Goal: Task Accomplishment & Management: Complete application form

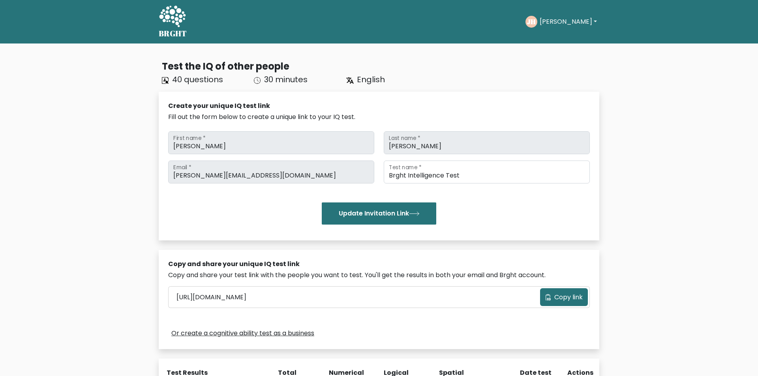
click at [552, 21] on button "[PERSON_NAME]" at bounding box center [568, 22] width 62 height 10
click at [173, 23] on icon at bounding box center [172, 17] width 27 height 24
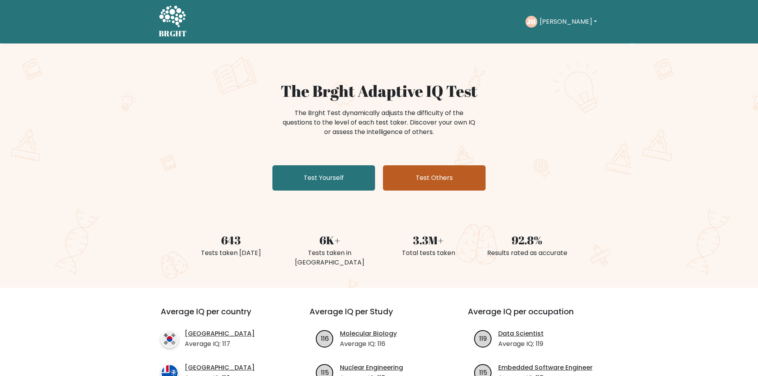
click at [433, 190] on link "Test Others" at bounding box center [434, 177] width 103 height 25
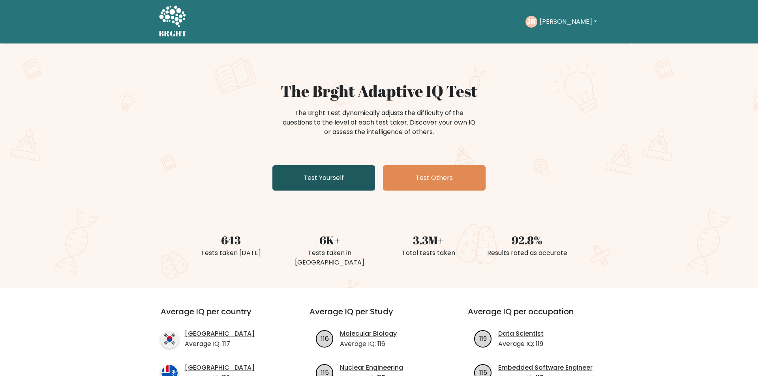
click at [310, 175] on link "Test Yourself" at bounding box center [323, 177] width 103 height 25
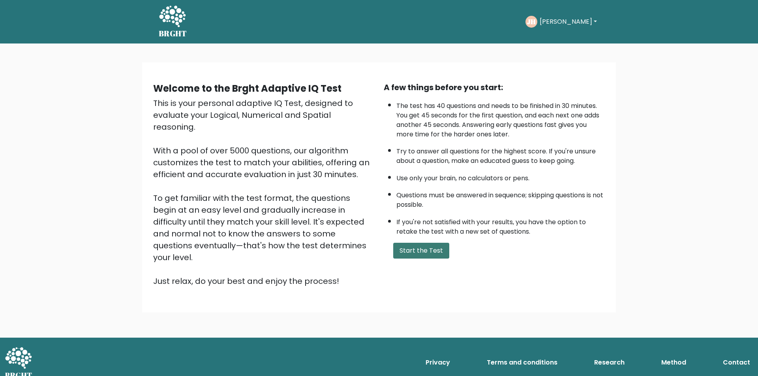
click at [411, 258] on button "Start the Test" at bounding box center [421, 250] width 56 height 16
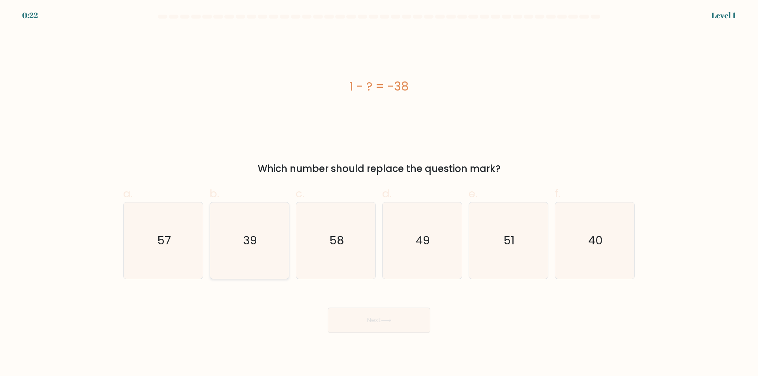
click at [268, 231] on icon "39" at bounding box center [249, 240] width 76 height 76
click at [379, 193] on input "b. 39" at bounding box center [379, 190] width 0 height 5
radio input "true"
click at [408, 229] on icon "49" at bounding box center [422, 240] width 76 height 76
click at [379, 193] on input "d. 49" at bounding box center [379, 190] width 0 height 5
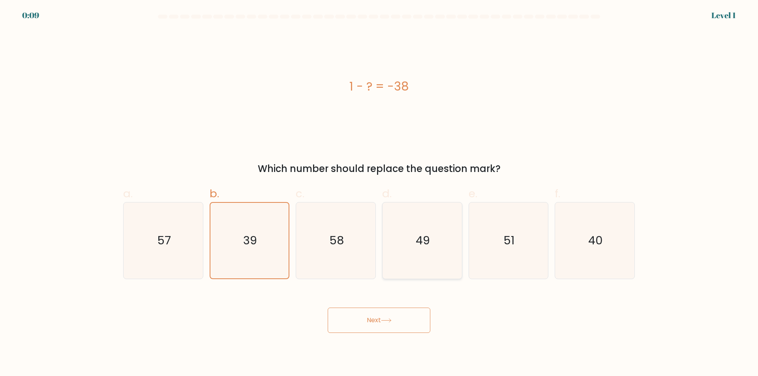
radio input "true"
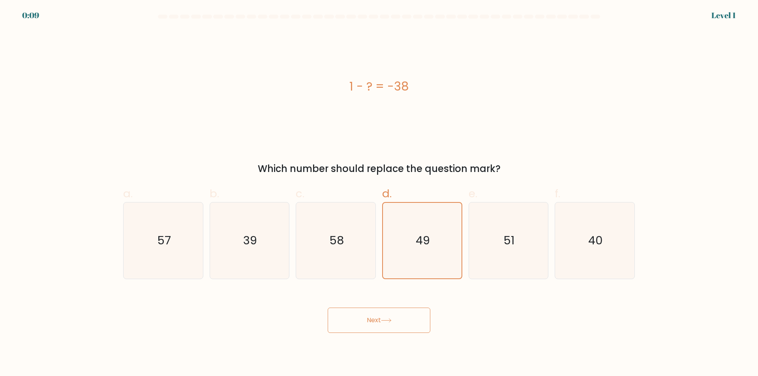
click at [407, 320] on button "Next" at bounding box center [379, 319] width 103 height 25
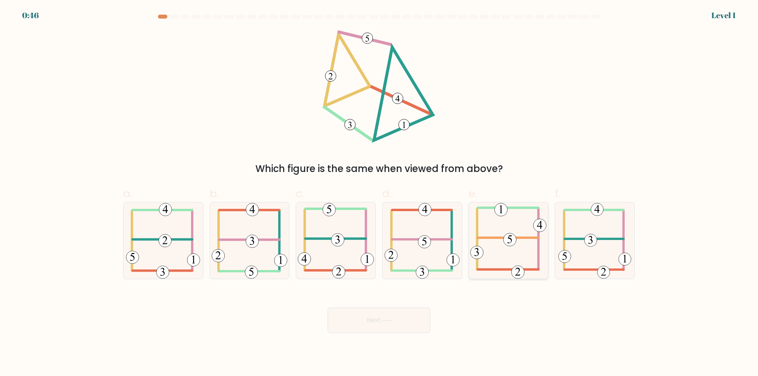
click at [483, 248] on icon at bounding box center [508, 240] width 76 height 76
click at [379, 193] on input "e." at bounding box center [379, 190] width 0 height 5
radio input "true"
click at [508, 258] on icon at bounding box center [508, 240] width 75 height 75
click at [379, 193] on input "e." at bounding box center [379, 190] width 0 height 5
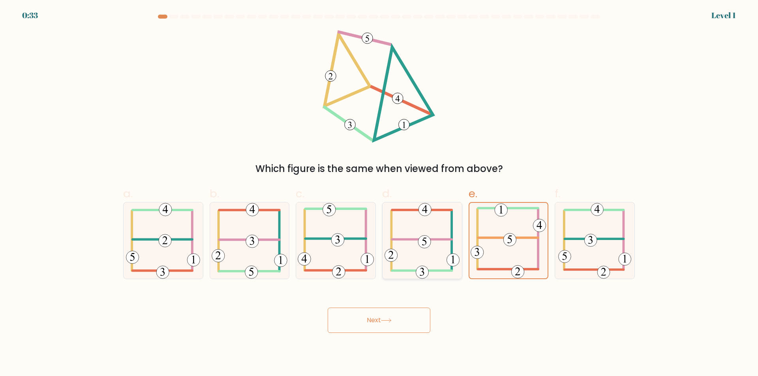
click at [421, 243] on 115 at bounding box center [424, 241] width 13 height 13
click at [379, 193] on input "d." at bounding box center [379, 190] width 0 height 5
radio input "true"
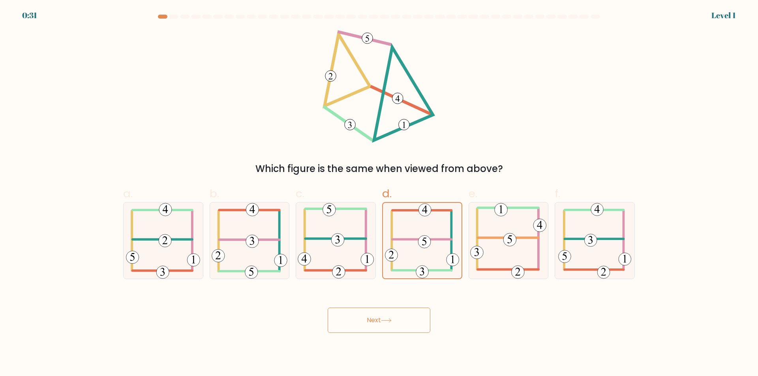
click at [413, 316] on button "Next" at bounding box center [379, 319] width 103 height 25
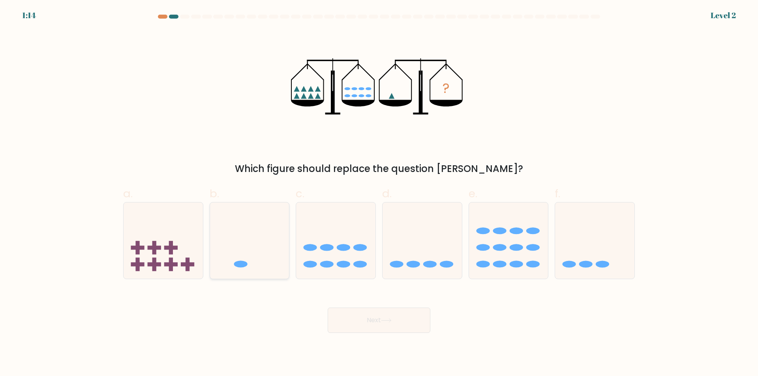
click at [274, 242] on icon at bounding box center [249, 240] width 79 height 66
click at [379, 193] on input "b." at bounding box center [379, 190] width 0 height 5
radio input "true"
click at [399, 314] on button "Next" at bounding box center [379, 319] width 103 height 25
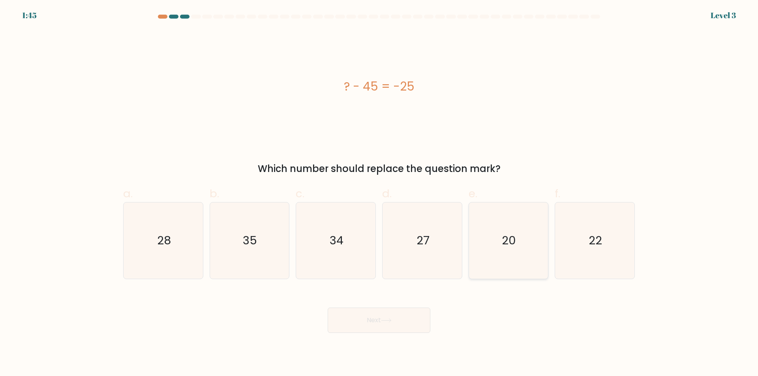
click at [491, 220] on icon "20" at bounding box center [508, 240] width 76 height 76
click at [379, 193] on input "e. 20" at bounding box center [379, 190] width 0 height 5
radio input "true"
click at [423, 324] on button "Next" at bounding box center [379, 319] width 103 height 25
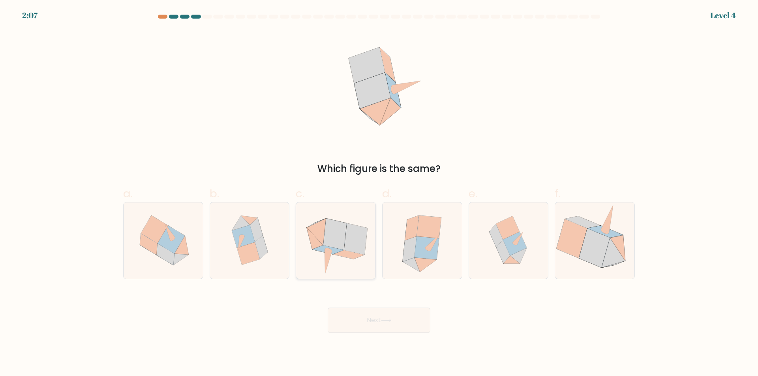
click at [323, 265] on icon at bounding box center [336, 240] width 78 height 76
click at [379, 193] on input "c." at bounding box center [379, 190] width 0 height 5
radio input "true"
click at [397, 327] on button "Next" at bounding box center [379, 319] width 103 height 25
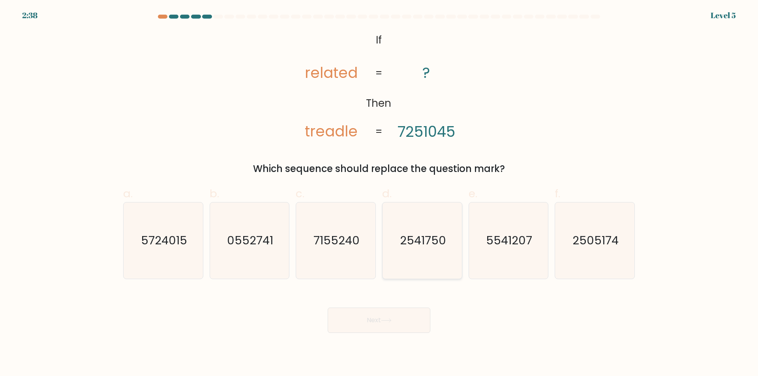
click at [445, 244] on text "2541750" at bounding box center [423, 240] width 46 height 16
click at [379, 193] on input "d. 2541750" at bounding box center [379, 190] width 0 height 5
radio input "true"
click at [391, 313] on button "Next" at bounding box center [379, 319] width 103 height 25
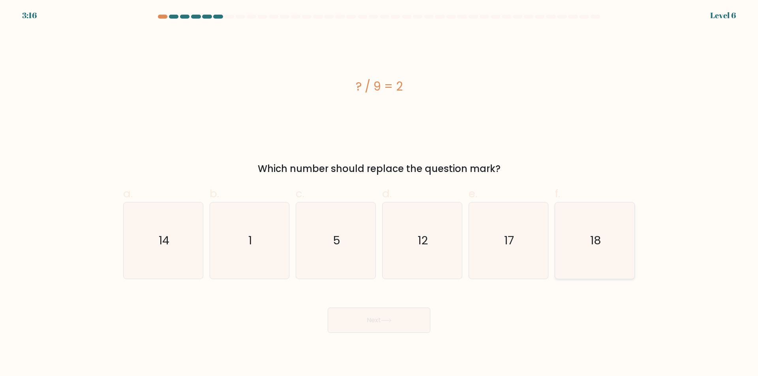
click at [576, 250] on icon "18" at bounding box center [595, 240] width 76 height 76
click at [379, 193] on input "f. 18" at bounding box center [379, 190] width 0 height 5
radio input "true"
click at [406, 323] on button "Next" at bounding box center [379, 319] width 103 height 25
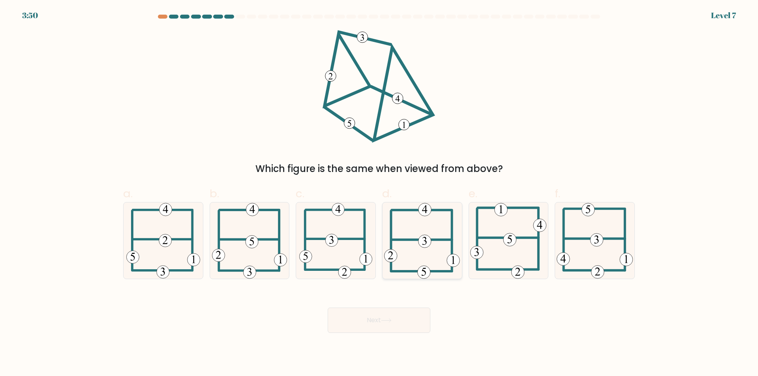
click at [426, 232] on icon at bounding box center [422, 240] width 76 height 76
click at [379, 193] on input "d." at bounding box center [379, 190] width 0 height 5
radio input "true"
click at [411, 322] on button "Next" at bounding box center [379, 319] width 103 height 25
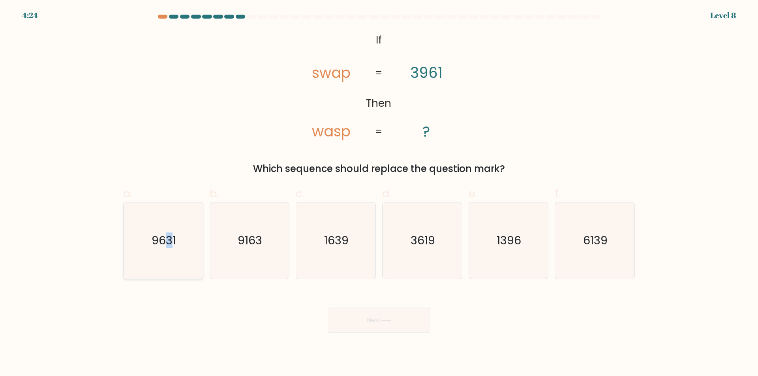
click at [169, 239] on text "9631" at bounding box center [164, 240] width 24 height 16
click at [379, 193] on input "a. 9631" at bounding box center [379, 190] width 0 height 5
radio input "true"
click at [370, 312] on button "Next" at bounding box center [379, 319] width 103 height 25
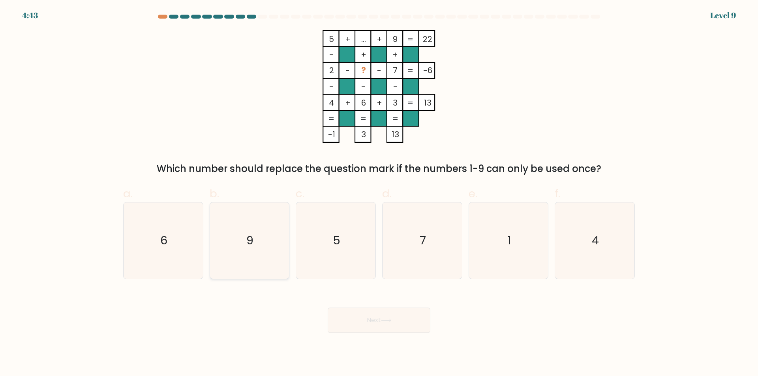
click at [255, 243] on icon "9" at bounding box center [249, 240] width 76 height 76
click at [379, 193] on input "b. 9" at bounding box center [379, 190] width 0 height 5
radio input "true"
click at [423, 244] on text "7" at bounding box center [423, 240] width 6 height 16
click at [379, 193] on input "d. 7" at bounding box center [379, 190] width 0 height 5
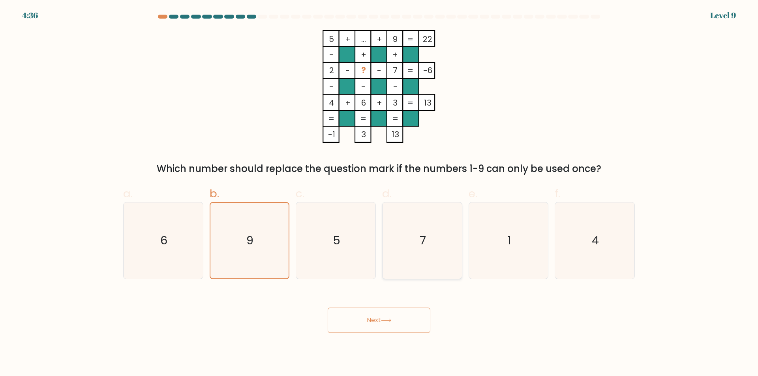
radio input "true"
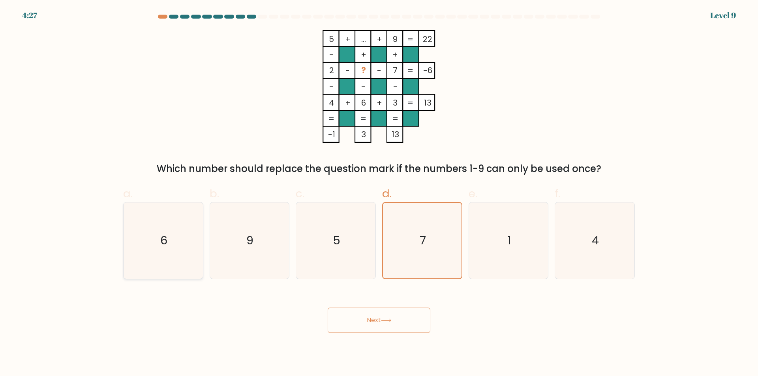
click at [175, 233] on icon "6" at bounding box center [163, 240] width 76 height 76
click at [198, 229] on icon "6" at bounding box center [163, 240] width 76 height 76
click at [379, 193] on input "a. 6" at bounding box center [379, 190] width 0 height 5
radio input "true"
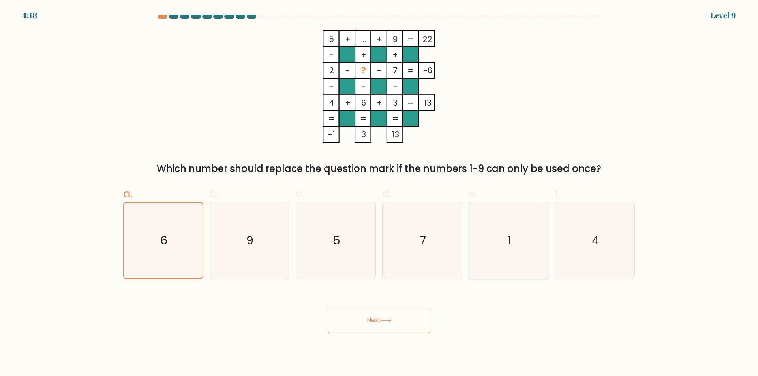
click at [498, 243] on icon "1" at bounding box center [508, 240] width 76 height 76
click at [379, 193] on input "e. 1" at bounding box center [379, 190] width 0 height 5
radio input "true"
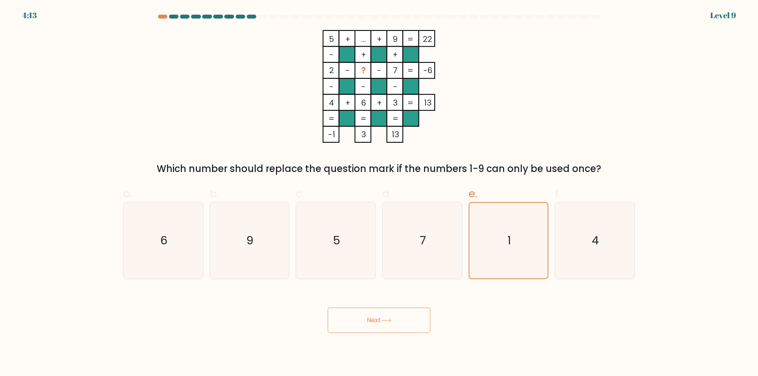
click at [408, 316] on button "Next" at bounding box center [379, 319] width 103 height 25
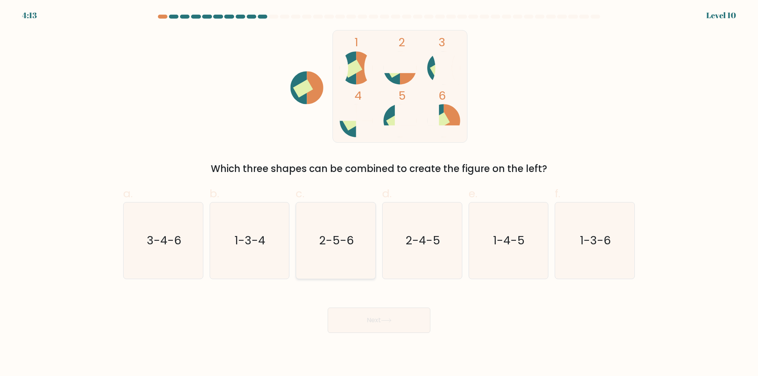
click at [351, 240] on text "2-5-6" at bounding box center [336, 240] width 35 height 16
click at [379, 193] on input "c. 2-5-6" at bounding box center [379, 190] width 0 height 5
radio input "true"
click at [389, 319] on icon at bounding box center [386, 320] width 11 height 4
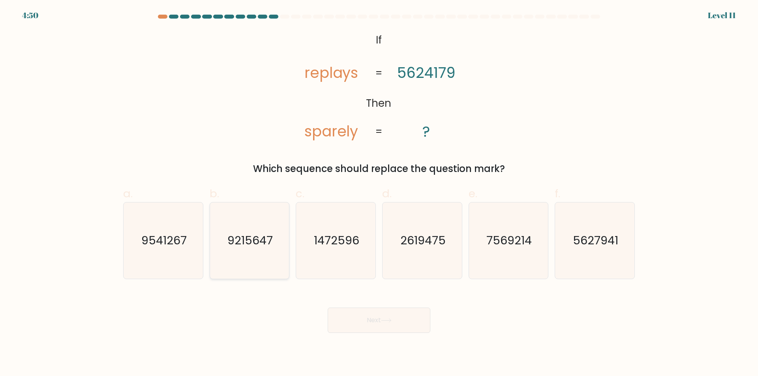
click at [279, 248] on icon "9215647" at bounding box center [249, 240] width 76 height 76
click at [379, 193] on input "b. 9215647" at bounding box center [379, 190] width 0 height 5
radio input "true"
click at [382, 320] on button "Next" at bounding box center [379, 319] width 103 height 25
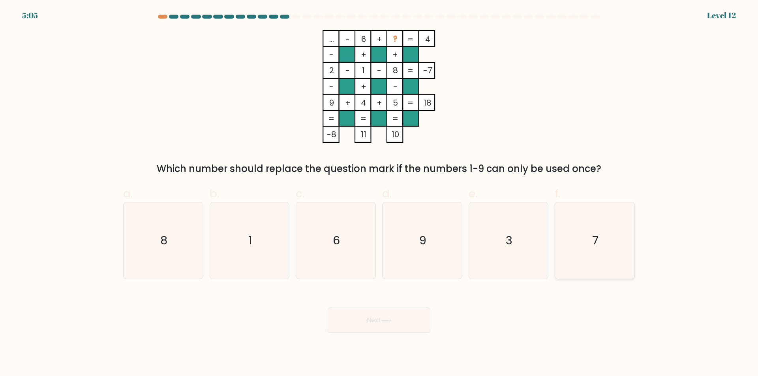
drag, startPoint x: 608, startPoint y: 254, endPoint x: 612, endPoint y: 270, distance: 16.4
click at [608, 251] on icon "7" at bounding box center [595, 240] width 76 height 76
click at [586, 257] on icon "7" at bounding box center [595, 240] width 76 height 76
click at [379, 193] on input "f. 7" at bounding box center [379, 190] width 0 height 5
radio input "true"
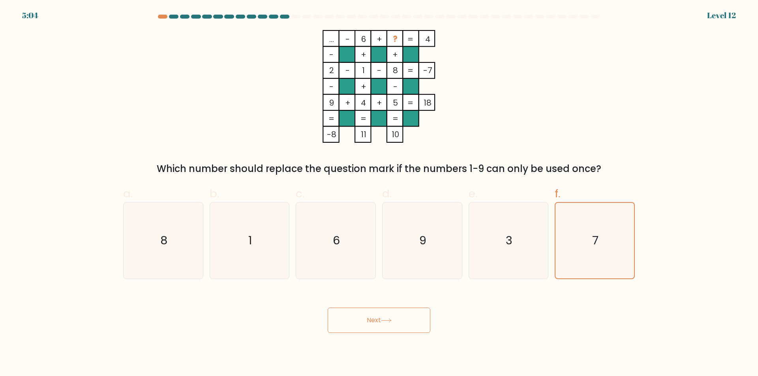
click at [410, 326] on button "Next" at bounding box center [379, 319] width 103 height 25
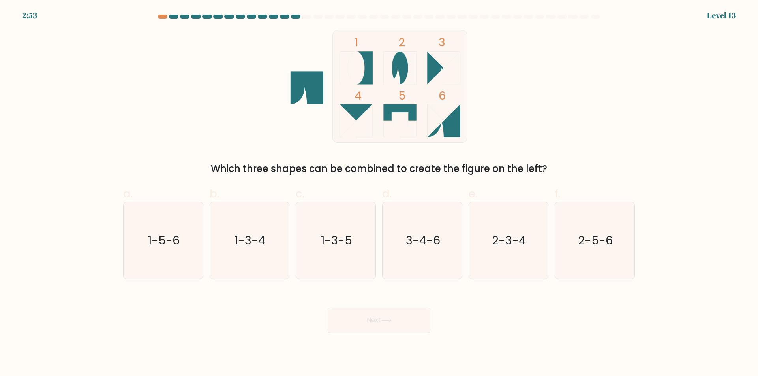
drag, startPoint x: 416, startPoint y: 232, endPoint x: 423, endPoint y: 297, distance: 65.1
click at [417, 232] on text "3-4-6" at bounding box center [423, 240] width 34 height 16
click at [379, 193] on input "d. 3-4-6" at bounding box center [379, 190] width 0 height 5
radio input "true"
click at [404, 331] on body "2:51 Level 13" at bounding box center [379, 188] width 758 height 376
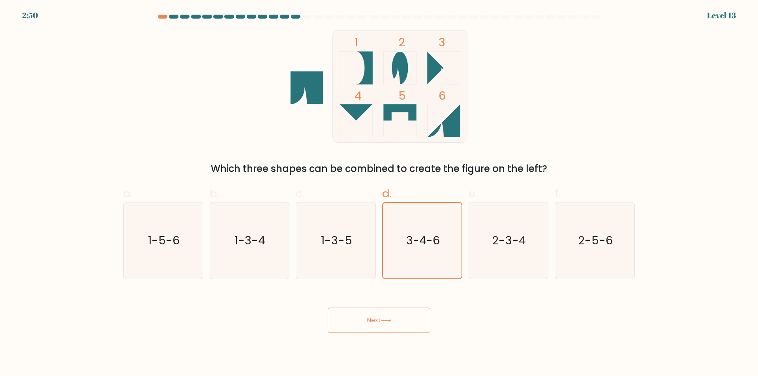
click at [405, 323] on button "Next" at bounding box center [379, 319] width 103 height 25
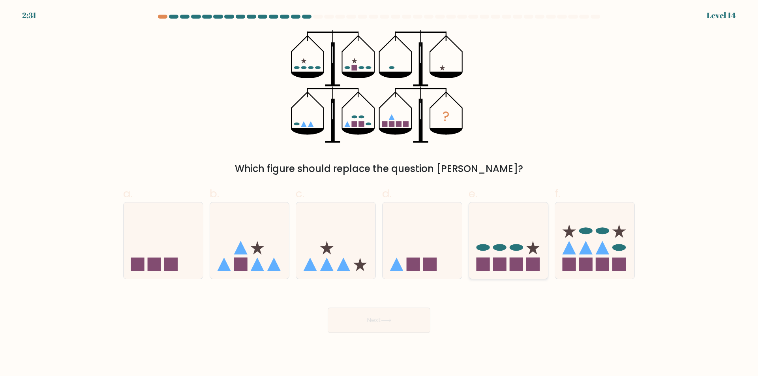
drag, startPoint x: 483, startPoint y: 229, endPoint x: 499, endPoint y: 282, distance: 54.5
click at [483, 229] on icon at bounding box center [508, 240] width 79 height 66
click at [379, 193] on input "e." at bounding box center [379, 190] width 0 height 5
radio input "true"
click at [416, 312] on button "Next" at bounding box center [379, 319] width 103 height 25
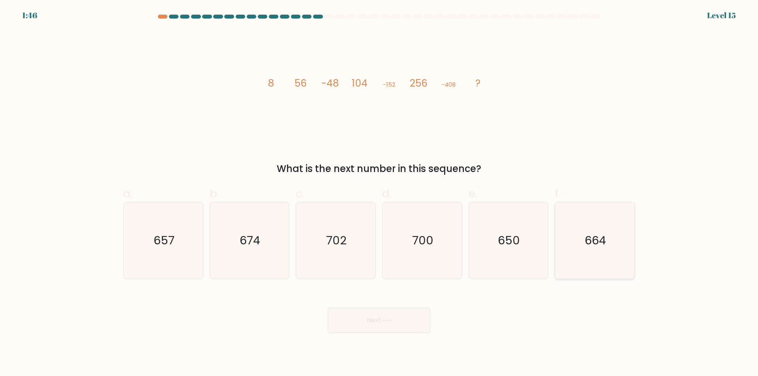
click at [603, 248] on icon "664" at bounding box center [595, 240] width 76 height 76
click at [379, 193] on input "f. 664" at bounding box center [379, 190] width 0 height 5
radio input "true"
click at [403, 325] on button "Next" at bounding box center [379, 319] width 103 height 25
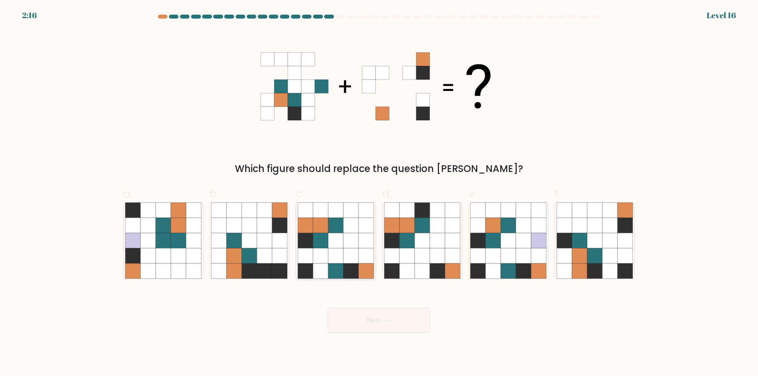
click at [343, 234] on icon at bounding box center [335, 240] width 15 height 15
click at [379, 193] on input "c." at bounding box center [379, 190] width 0 height 5
radio input "true"
click at [363, 315] on button "Next" at bounding box center [379, 319] width 103 height 25
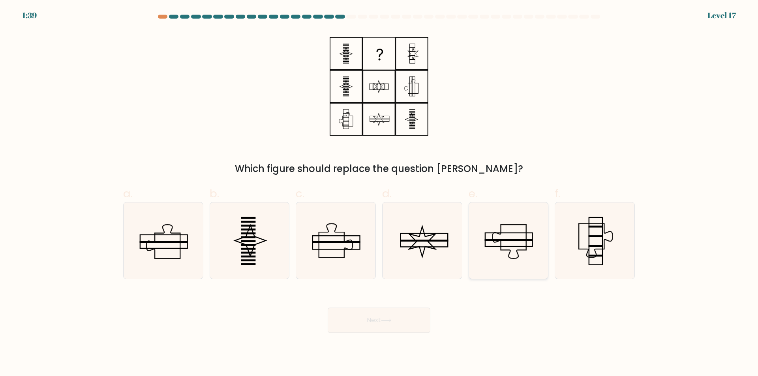
click at [494, 254] on icon at bounding box center [508, 240] width 76 height 76
click at [379, 193] on input "e." at bounding box center [379, 190] width 0 height 5
radio input "true"
click at [178, 255] on icon at bounding box center [163, 240] width 76 height 76
click at [379, 193] on input "a." at bounding box center [379, 190] width 0 height 5
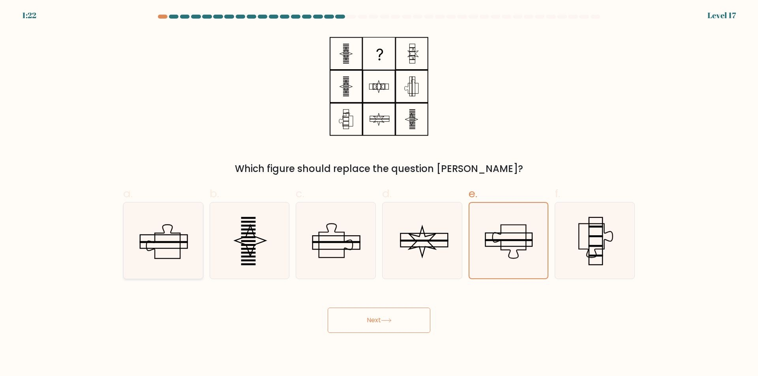
radio input "true"
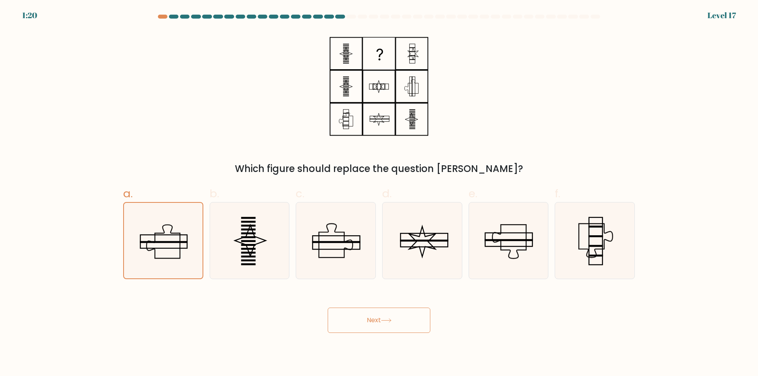
click at [394, 311] on button "Next" at bounding box center [379, 319] width 103 height 25
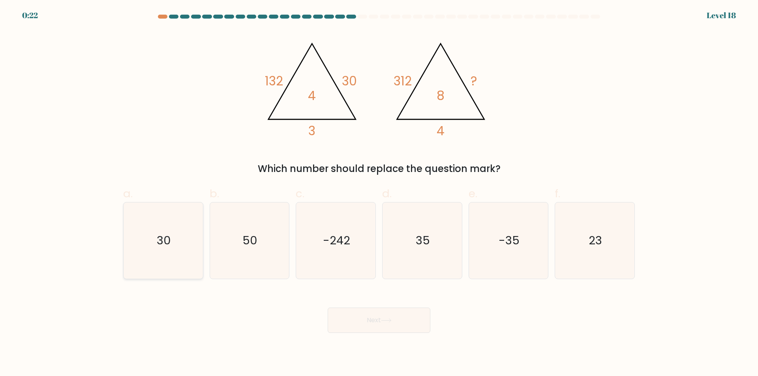
click at [180, 234] on icon "30" at bounding box center [163, 240] width 76 height 76
click at [379, 193] on input "a. 30" at bounding box center [379, 190] width 0 height 5
radio input "true"
click at [356, 307] on button "Next" at bounding box center [379, 319] width 103 height 25
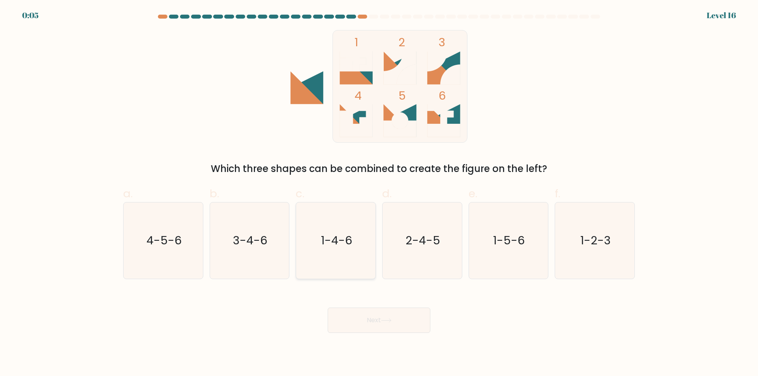
click at [348, 244] on text "1-4-6" at bounding box center [336, 240] width 31 height 16
click at [379, 193] on input "c. 1-4-6" at bounding box center [379, 190] width 0 height 5
radio input "true"
click at [515, 250] on icon "1-5-6" at bounding box center [508, 240] width 76 height 76
click at [379, 193] on input "e. 1-5-6" at bounding box center [379, 190] width 0 height 5
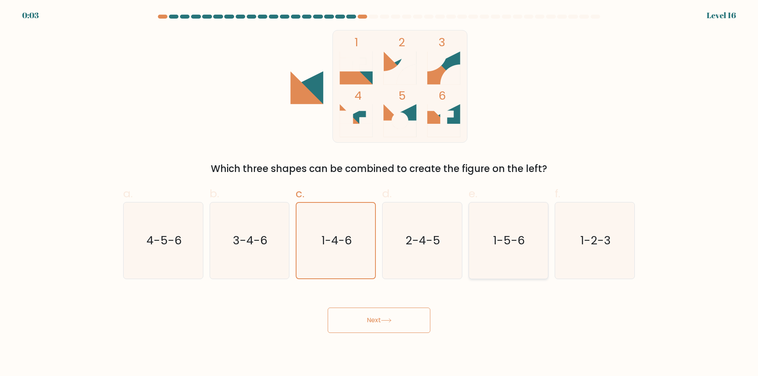
radio input "true"
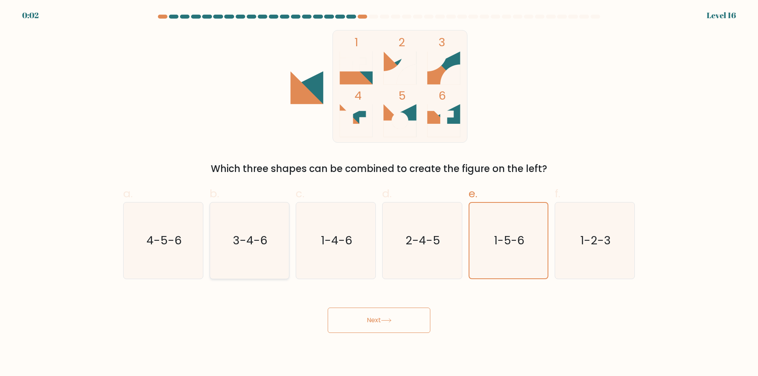
click at [264, 250] on icon "3-4-6" at bounding box center [249, 240] width 76 height 76
click at [379, 193] on input "b. 3-4-6" at bounding box center [379, 190] width 0 height 5
radio input "true"
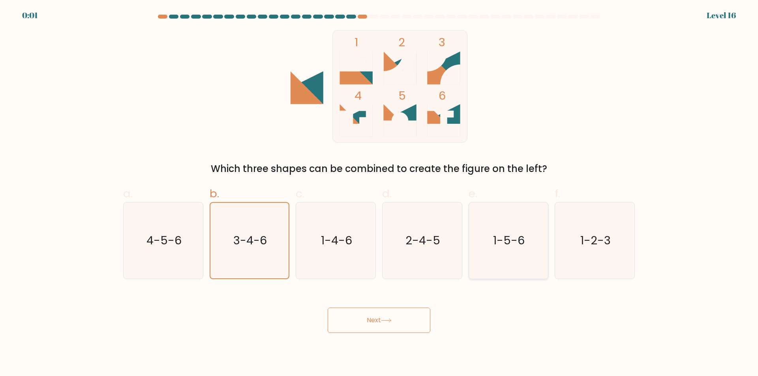
drag, startPoint x: 509, startPoint y: 261, endPoint x: 505, endPoint y: 266, distance: 6.4
click at [510, 259] on icon "1-5-6" at bounding box center [508, 240] width 76 height 76
click at [382, 318] on button "Next" at bounding box center [379, 319] width 103 height 25
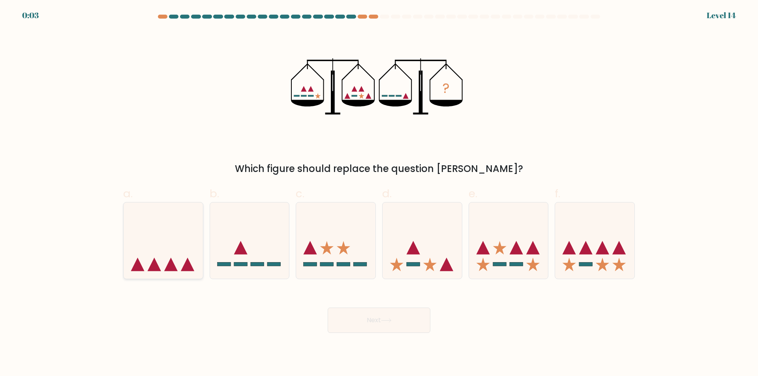
click at [175, 254] on icon at bounding box center [163, 240] width 79 height 66
click at [379, 193] on input "a." at bounding box center [379, 190] width 0 height 5
radio input "true"
click at [370, 323] on button "Next" at bounding box center [379, 319] width 103 height 25
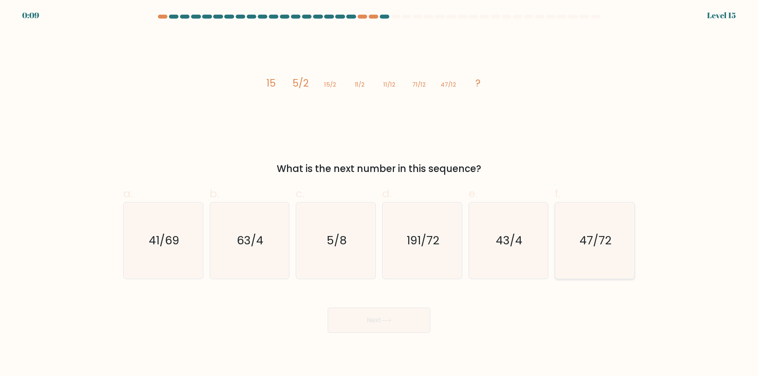
click at [620, 256] on icon "47/72" at bounding box center [595, 240] width 76 height 76
click at [379, 193] on input "f. 47/72" at bounding box center [379, 190] width 0 height 5
radio input "true"
drag, startPoint x: 396, startPoint y: 321, endPoint x: 390, endPoint y: 315, distance: 9.2
click at [394, 319] on button "Next" at bounding box center [379, 319] width 103 height 25
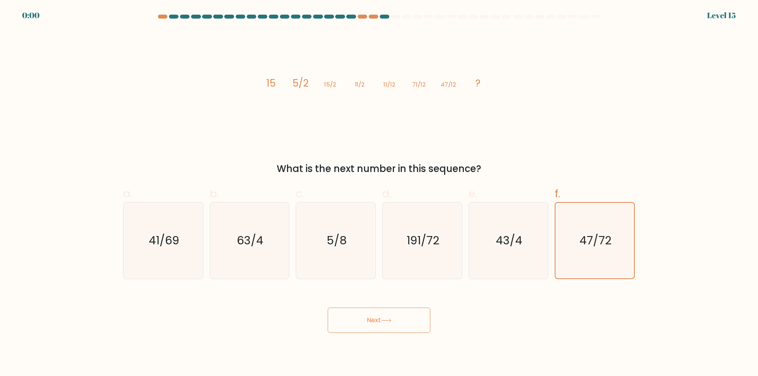
click at [390, 315] on button "Next" at bounding box center [379, 319] width 103 height 25
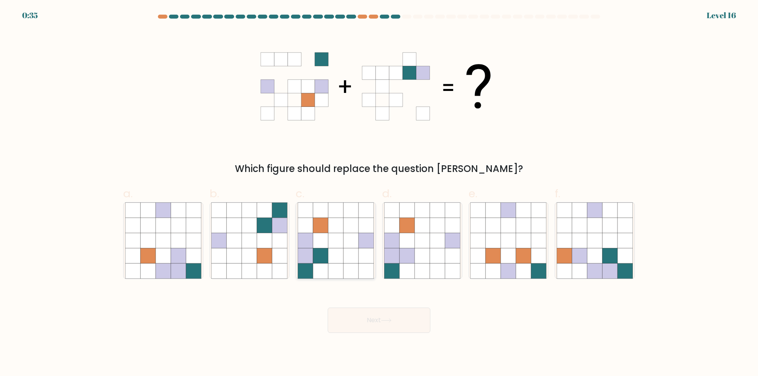
click at [324, 228] on icon at bounding box center [320, 224] width 15 height 15
click at [379, 193] on input "c." at bounding box center [379, 190] width 0 height 5
radio input "true"
click at [392, 318] on button "Next" at bounding box center [379, 319] width 103 height 25
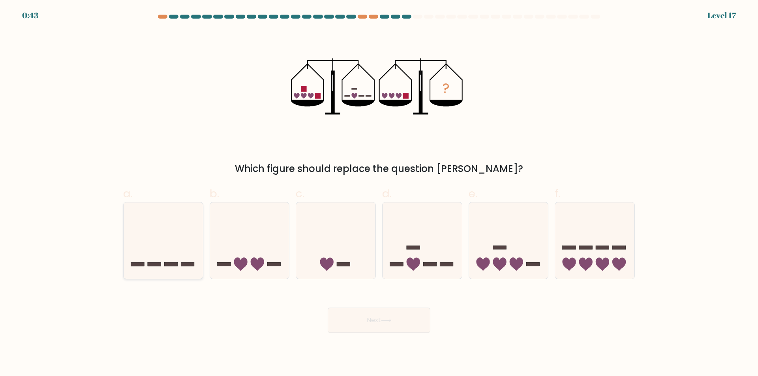
click at [168, 255] on icon at bounding box center [163, 240] width 79 height 66
click at [379, 193] on input "a." at bounding box center [379, 190] width 0 height 5
radio input "true"
click at [349, 316] on button "Next" at bounding box center [379, 319] width 103 height 25
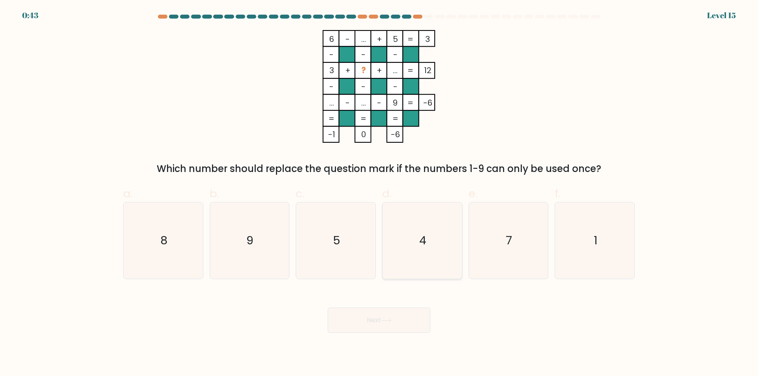
click at [419, 236] on icon "4" at bounding box center [422, 240] width 76 height 76
click at [379, 193] on input "d. 4" at bounding box center [379, 190] width 0 height 5
radio input "true"
click at [604, 223] on icon "1" at bounding box center [595, 240] width 76 height 76
click at [379, 193] on input "f. 1" at bounding box center [379, 190] width 0 height 5
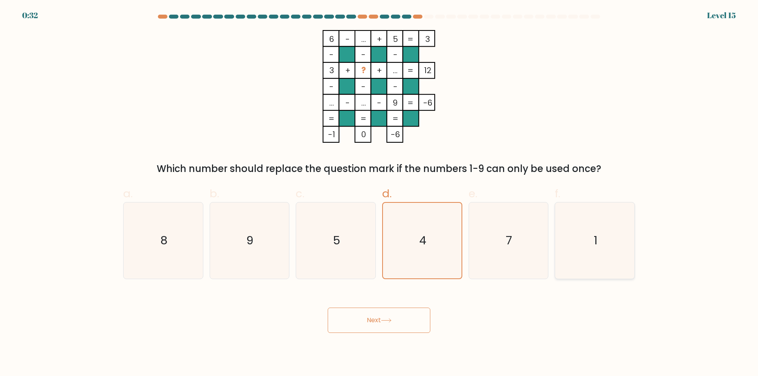
radio input "true"
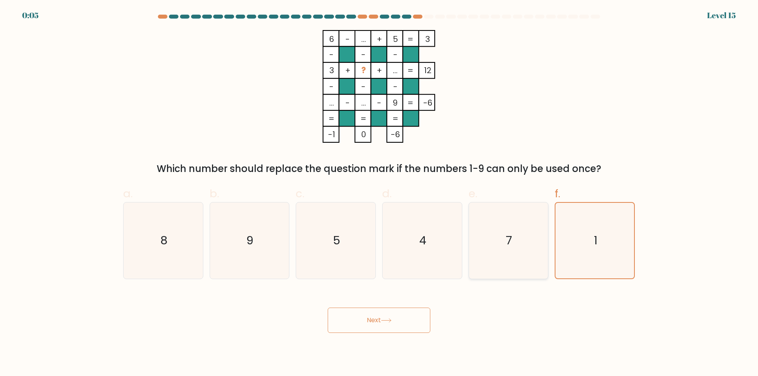
drag, startPoint x: 505, startPoint y: 241, endPoint x: 488, endPoint y: 252, distance: 20.2
click at [505, 240] on icon "7" at bounding box center [508, 240] width 76 height 76
click at [379, 193] on input "e. 7" at bounding box center [379, 190] width 0 height 5
radio input "true"
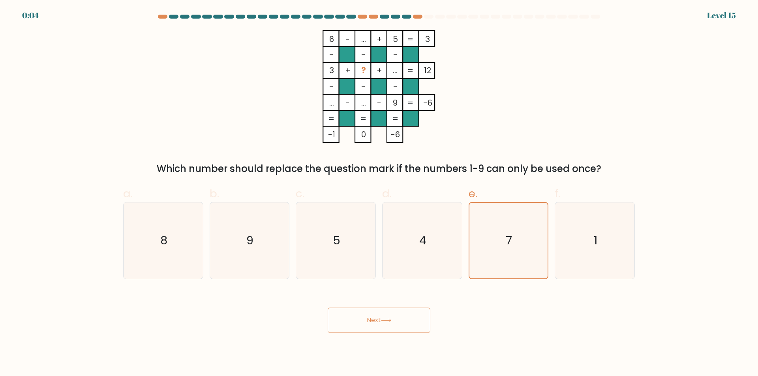
click at [365, 319] on button "Next" at bounding box center [379, 319] width 103 height 25
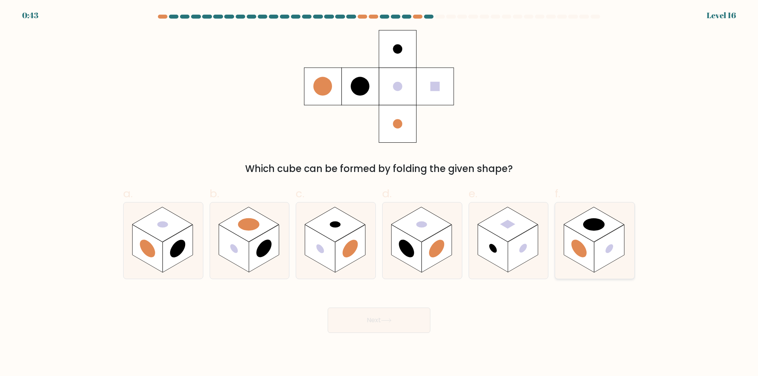
click at [608, 244] on rect at bounding box center [609, 248] width 30 height 48
click at [379, 193] on input "f." at bounding box center [379, 190] width 0 height 5
radio input "true"
click at [541, 229] on div at bounding box center [509, 240] width 80 height 77
click at [379, 193] on input "e." at bounding box center [379, 190] width 0 height 5
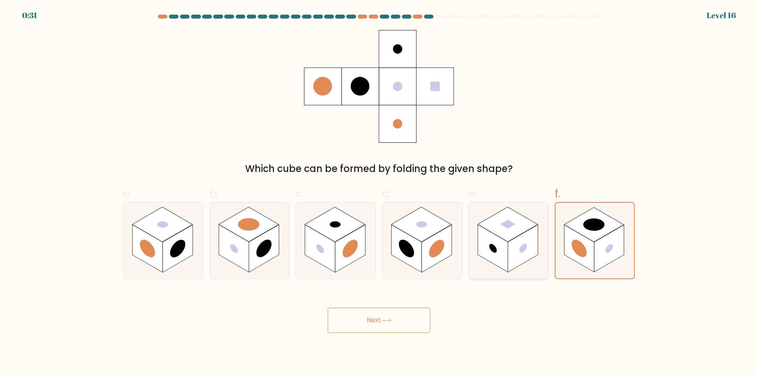
radio input "true"
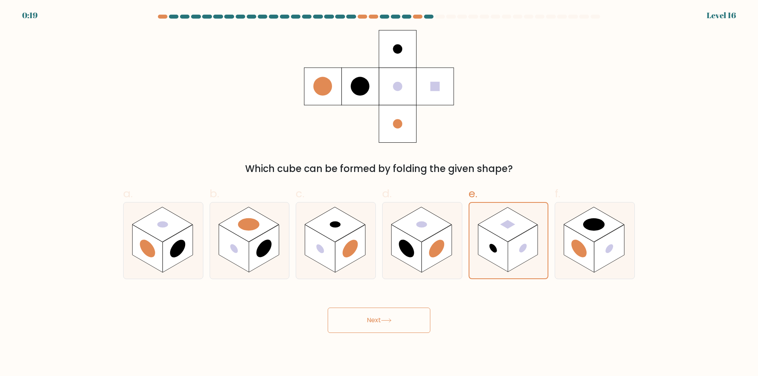
click at [399, 307] on div "Next" at bounding box center [378, 310] width 521 height 44
click at [399, 309] on button "Next" at bounding box center [379, 319] width 103 height 25
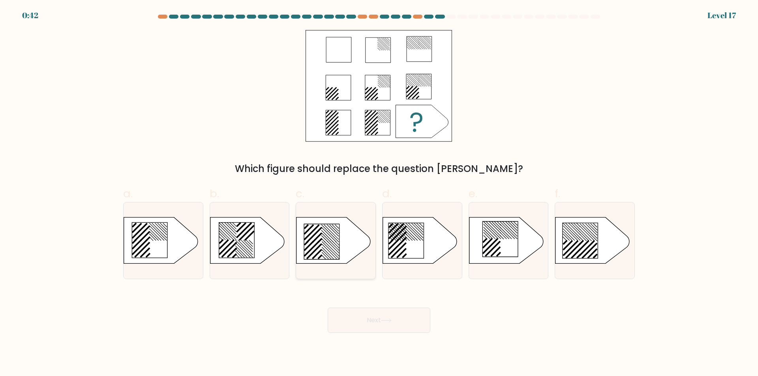
click at [351, 253] on icon at bounding box center [334, 240] width 74 height 46
click at [379, 193] on input "c." at bounding box center [379, 190] width 0 height 5
radio input "true"
click at [382, 318] on button "Next" at bounding box center [379, 319] width 103 height 25
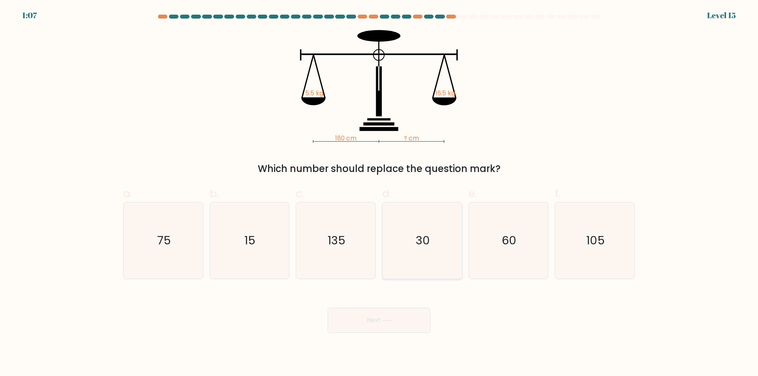
click at [455, 273] on icon "30" at bounding box center [422, 240] width 76 height 76
click at [379, 193] on input "d. 30" at bounding box center [379, 190] width 0 height 5
radio input "true"
click at [502, 248] on icon "60" at bounding box center [508, 240] width 76 height 76
click at [379, 193] on input "e. 60" at bounding box center [379, 190] width 0 height 5
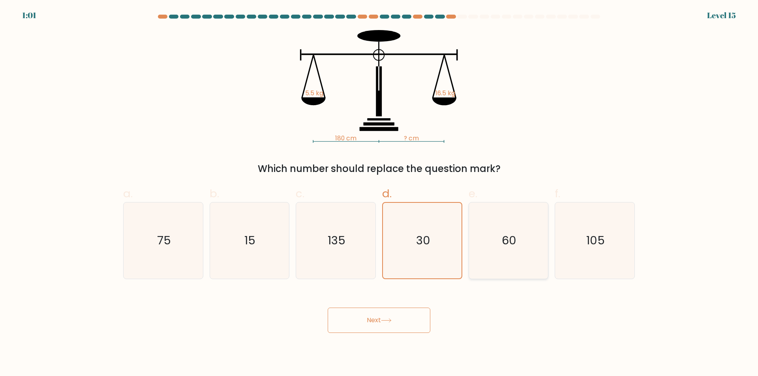
radio input "true"
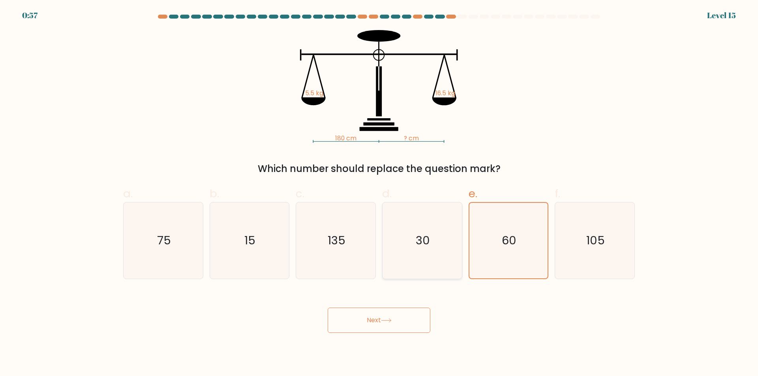
click at [429, 238] on text "30" at bounding box center [423, 240] width 14 height 16
click at [379, 193] on input "d. 30" at bounding box center [379, 190] width 0 height 5
radio input "true"
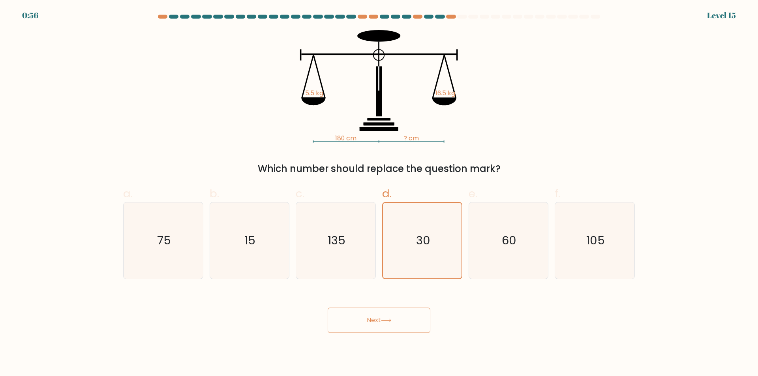
click at [406, 310] on button "Next" at bounding box center [379, 319] width 103 height 25
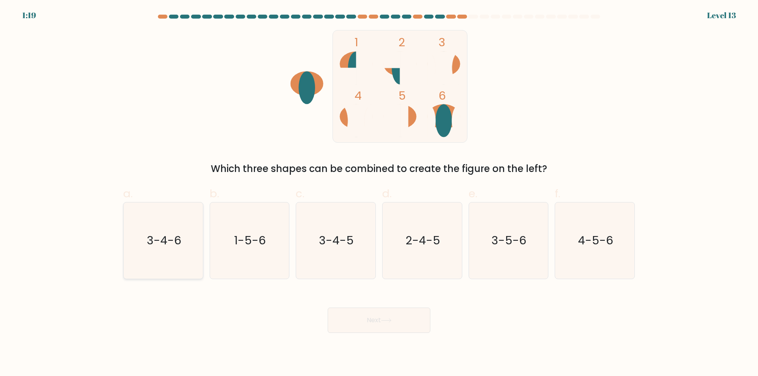
click at [188, 254] on icon "3-4-6" at bounding box center [163, 240] width 76 height 76
click at [379, 193] on input "a. 3-4-6" at bounding box center [379, 190] width 0 height 5
radio input "true"
click at [355, 312] on button "Next" at bounding box center [379, 319] width 103 height 25
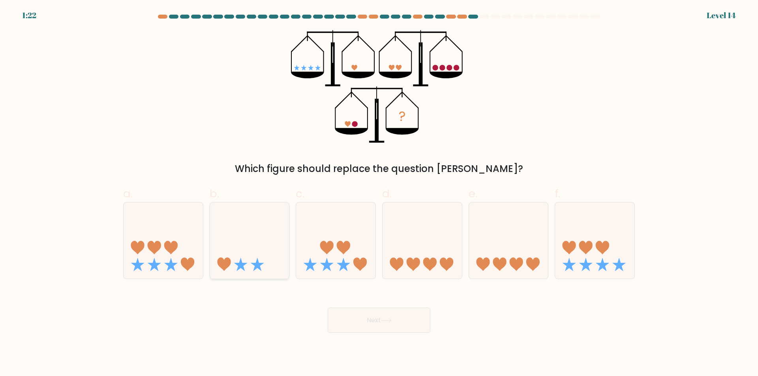
click at [282, 206] on div at bounding box center [250, 240] width 80 height 77
click at [379, 193] on input "b." at bounding box center [379, 190] width 0 height 5
radio input "true"
click at [376, 319] on button "Next" at bounding box center [379, 319] width 103 height 25
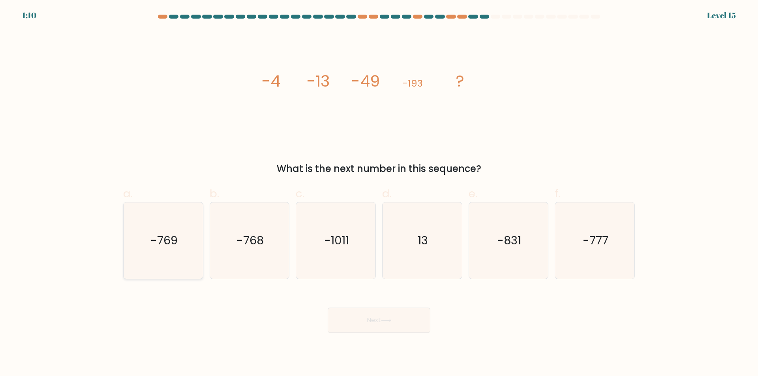
click at [165, 227] on icon "-769" at bounding box center [163, 240] width 76 height 76
click at [379, 193] on input "a. -769" at bounding box center [379, 190] width 0 height 5
radio input "true"
click at [364, 313] on button "Next" at bounding box center [379, 319] width 103 height 25
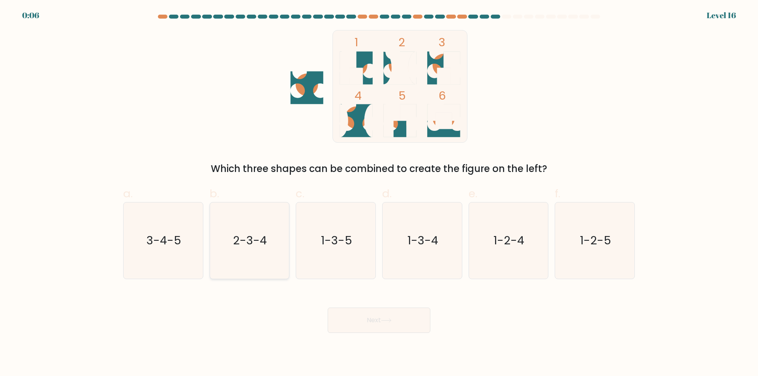
click at [252, 239] on text "2-3-4" at bounding box center [250, 240] width 34 height 16
click at [379, 193] on input "b. 2-3-4" at bounding box center [379, 190] width 0 height 5
radio input "true"
click at [404, 312] on button "Next" at bounding box center [379, 319] width 103 height 25
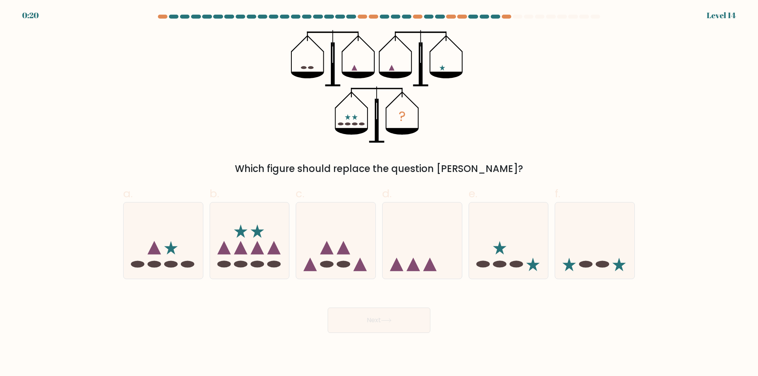
click at [377, 264] on div "c." at bounding box center [336, 231] width 86 height 93
click at [339, 255] on icon at bounding box center [335, 240] width 79 height 66
click at [379, 193] on input "c." at bounding box center [379, 190] width 0 height 5
radio input "true"
click at [565, 263] on icon at bounding box center [569, 263] width 13 height 13
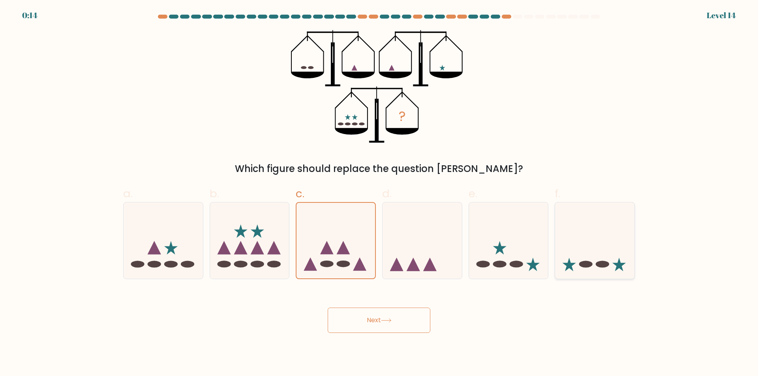
click at [379, 193] on input "f." at bounding box center [379, 190] width 0 height 5
radio input "true"
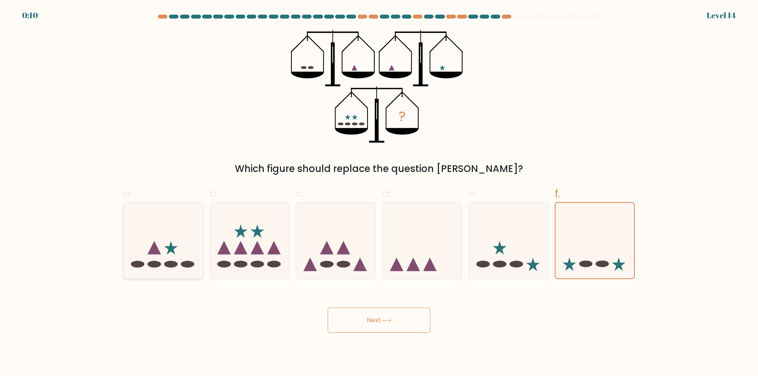
click at [166, 252] on icon at bounding box center [163, 240] width 79 height 66
click at [379, 193] on input "a." at bounding box center [379, 190] width 0 height 5
radio input "true"
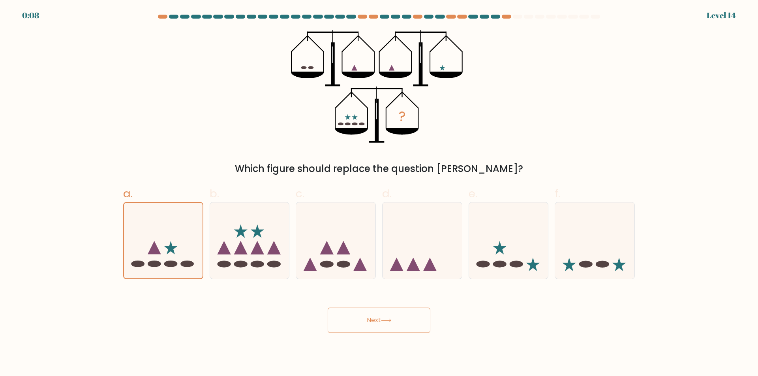
click at [404, 316] on button "Next" at bounding box center [379, 319] width 103 height 25
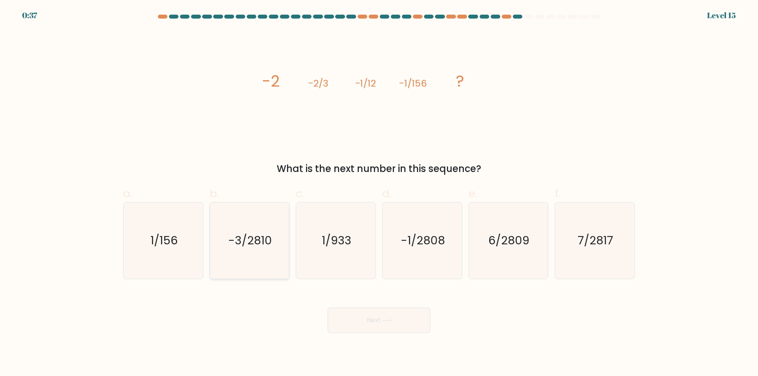
click at [274, 244] on icon "-3/2810" at bounding box center [249, 240] width 76 height 76
click at [379, 193] on input "b. -3/2810" at bounding box center [379, 190] width 0 height 5
radio input "true"
click at [139, 251] on icon "1/156" at bounding box center [163, 240] width 76 height 76
click at [379, 193] on input "a. 1/156" at bounding box center [379, 190] width 0 height 5
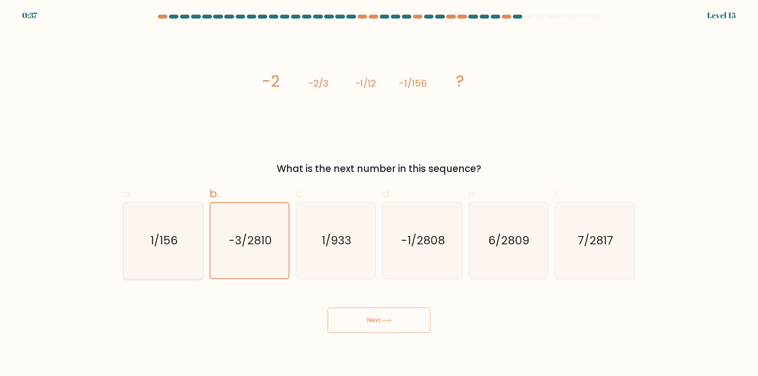
radio input "true"
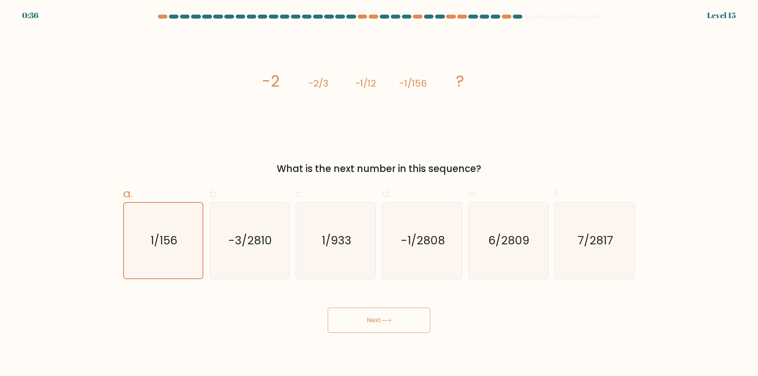
click at [379, 317] on button "Next" at bounding box center [379, 319] width 103 height 25
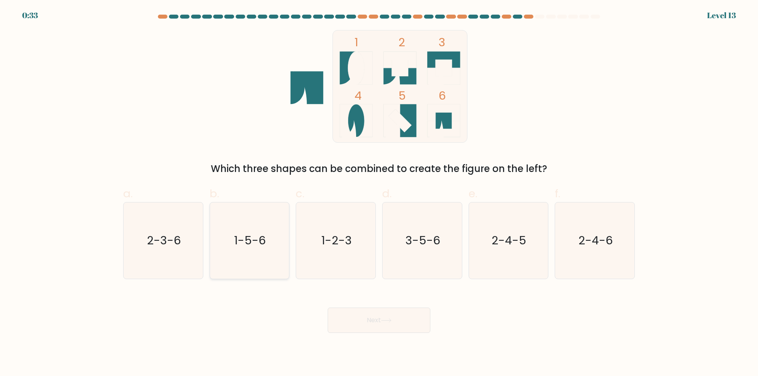
drag, startPoint x: 190, startPoint y: 238, endPoint x: 217, endPoint y: 246, distance: 28.1
click at [189, 238] on icon "2-3-6" at bounding box center [163, 240] width 76 height 76
click at [379, 193] on input "a. 2-3-6" at bounding box center [379, 190] width 0 height 5
radio input "true"
click at [403, 324] on button "Next" at bounding box center [379, 319] width 103 height 25
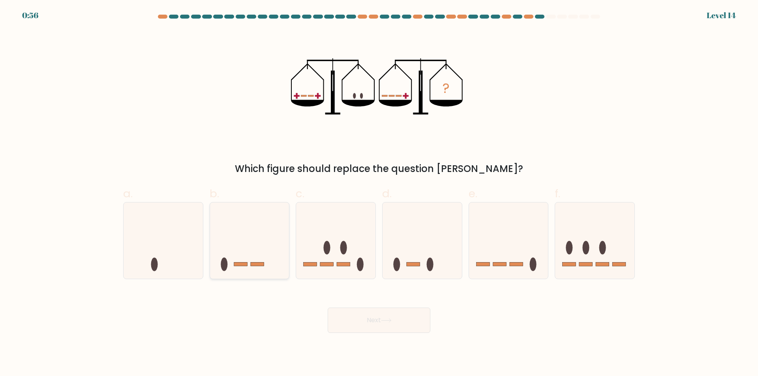
click at [266, 241] on icon at bounding box center [249, 240] width 79 height 66
click at [379, 193] on input "b." at bounding box center [379, 190] width 0 height 5
radio input "true"
click at [368, 315] on button "Next" at bounding box center [379, 319] width 103 height 25
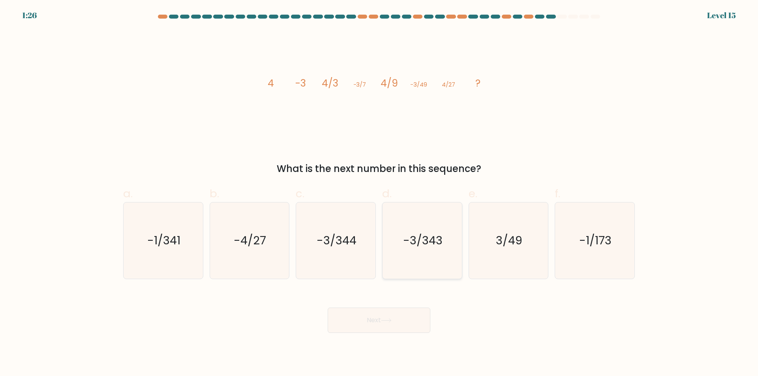
click at [447, 228] on icon "-3/343" at bounding box center [422, 240] width 76 height 76
click at [379, 193] on input "d. -3/343" at bounding box center [379, 190] width 0 height 5
radio input "true"
click at [403, 320] on button "Next" at bounding box center [379, 319] width 103 height 25
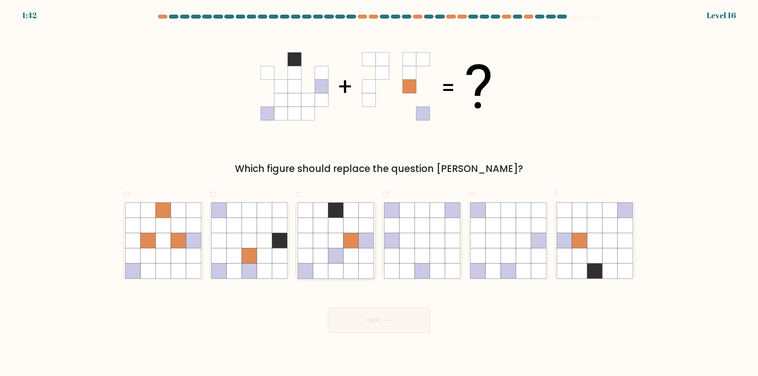
click at [362, 259] on icon at bounding box center [366, 255] width 15 height 15
click at [379, 193] on input "c." at bounding box center [379, 190] width 0 height 5
radio input "true"
click at [260, 240] on icon at bounding box center [264, 240] width 15 height 15
click at [257, 239] on icon at bounding box center [249, 240] width 15 height 15
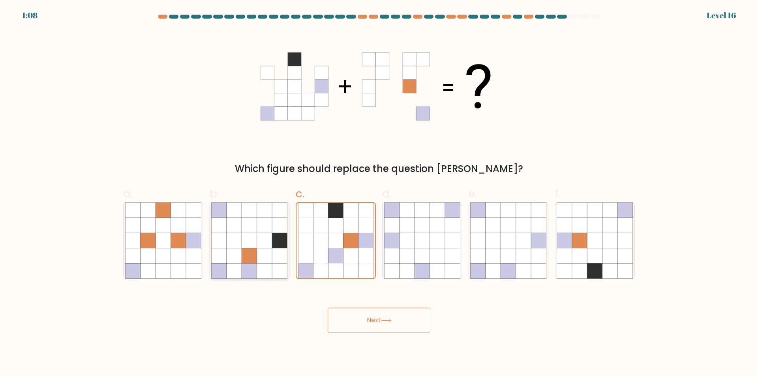
click at [267, 258] on icon at bounding box center [264, 255] width 15 height 15
click at [379, 193] on input "b." at bounding box center [379, 190] width 0 height 5
radio input "true"
click at [409, 316] on button "Next" at bounding box center [379, 319] width 103 height 25
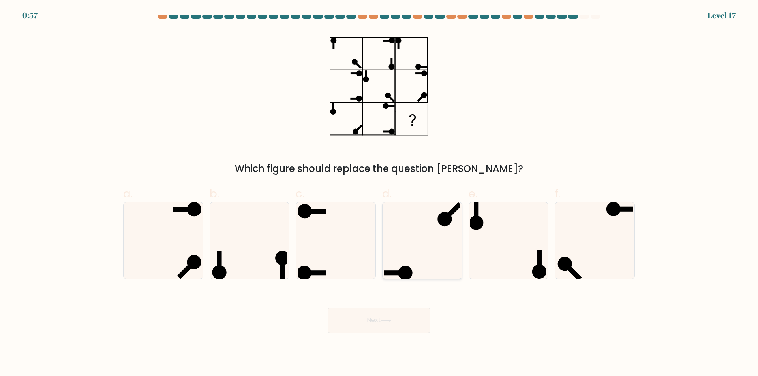
click at [446, 260] on icon at bounding box center [422, 240] width 76 height 76
click at [379, 193] on input "d." at bounding box center [379, 190] width 0 height 5
radio input "true"
click at [527, 239] on icon at bounding box center [508, 240] width 76 height 76
click at [379, 193] on input "e." at bounding box center [379, 190] width 0 height 5
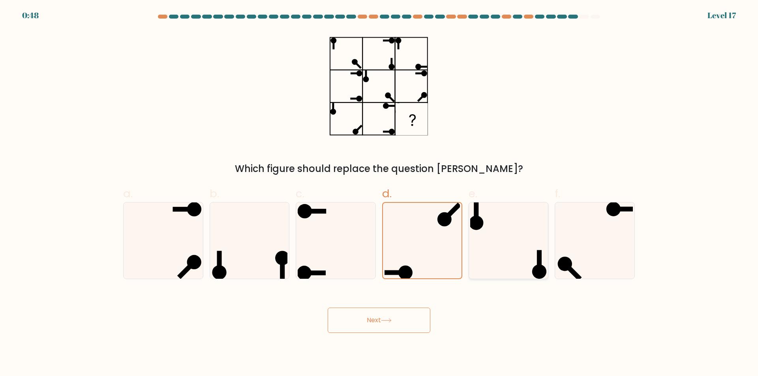
radio input "true"
click at [626, 236] on icon at bounding box center [595, 240] width 76 height 76
click at [379, 193] on input "f." at bounding box center [379, 190] width 0 height 5
radio input "true"
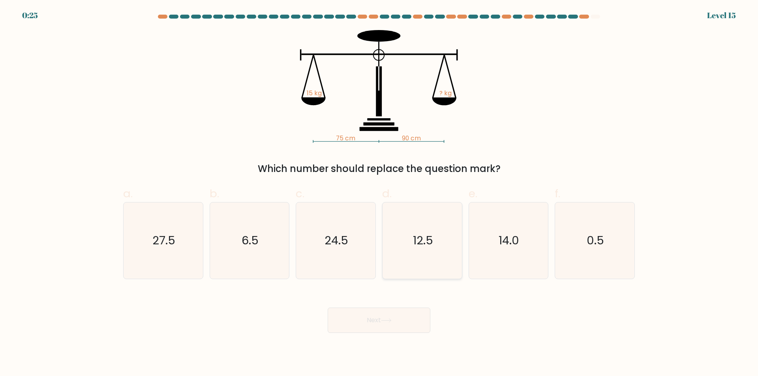
click at [418, 237] on text "12.5" at bounding box center [423, 240] width 20 height 16
click at [379, 193] on input "d. 12.5" at bounding box center [379, 190] width 0 height 5
radio input "true"
click at [407, 320] on button "Next" at bounding box center [379, 319] width 103 height 25
click at [547, 323] on div "Next" at bounding box center [378, 310] width 521 height 44
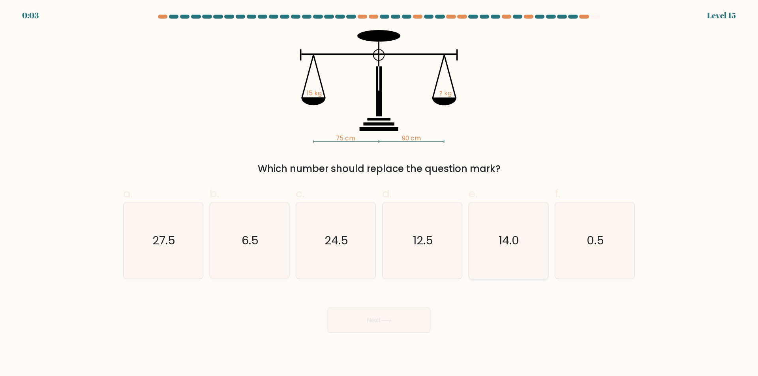
click at [521, 237] on icon "14.0" at bounding box center [508, 240] width 76 height 76
click at [379, 193] on input "e. 14.0" at bounding box center [379, 190] width 0 height 5
radio input "true"
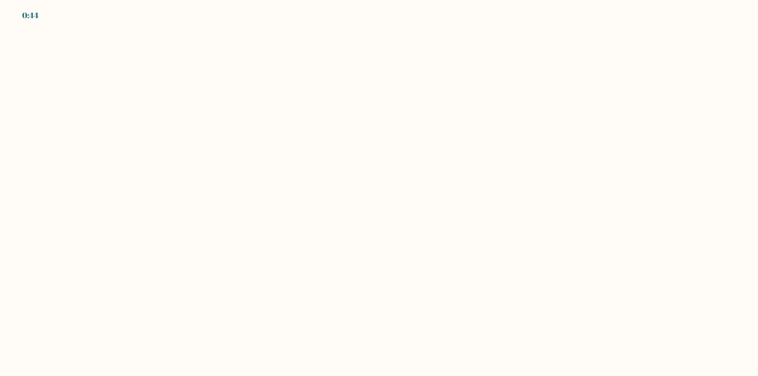
click at [400, 303] on body "0:44" at bounding box center [379, 188] width 758 height 376
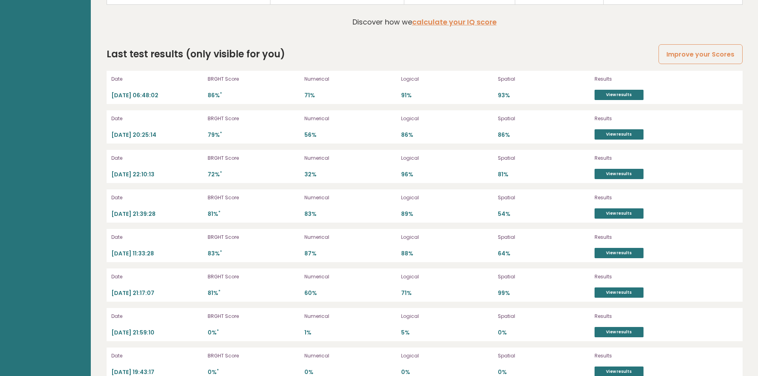
scroll to position [2251, 0]
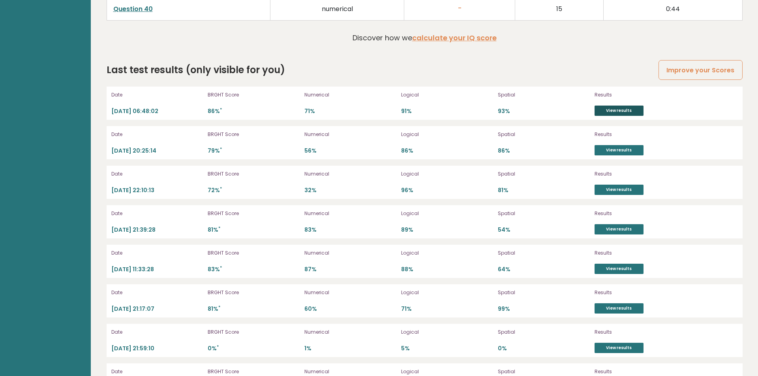
click at [635, 109] on link "View results" at bounding box center [619, 110] width 49 height 10
click at [602, 150] on link "View results" at bounding box center [619, 150] width 49 height 10
click at [626, 103] on div "Results View results" at bounding box center [636, 102] width 83 height 25
click at [625, 109] on link "View results" at bounding box center [619, 110] width 49 height 10
click at [636, 189] on link "View results" at bounding box center [619, 189] width 49 height 10
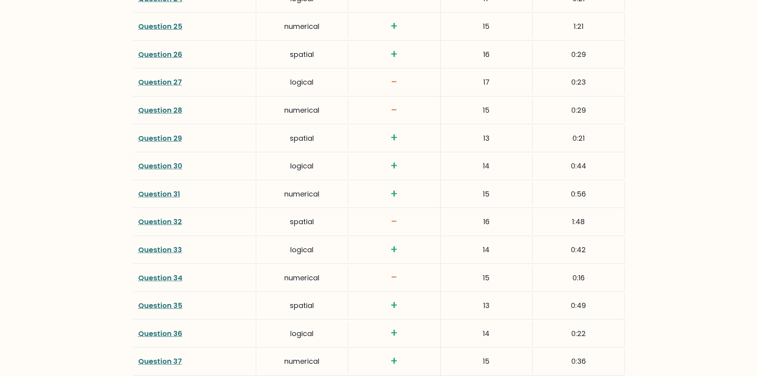
scroll to position [2007, 0]
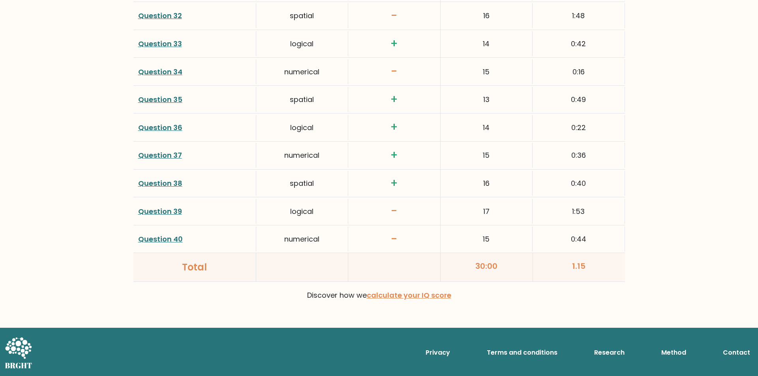
drag, startPoint x: 664, startPoint y: 177, endPoint x: 571, endPoint y: 55, distance: 153.3
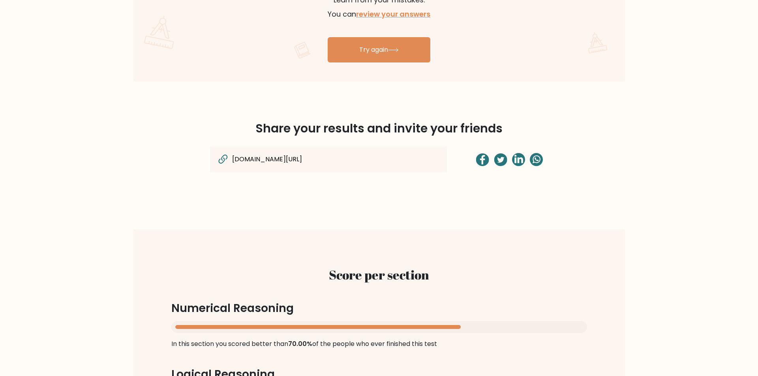
scroll to position [540, 0]
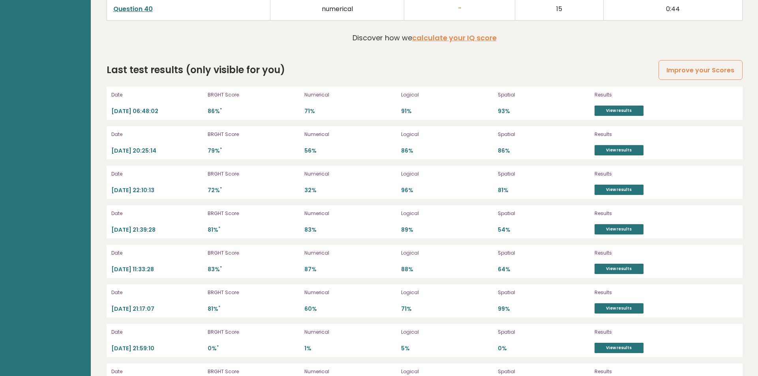
scroll to position [2431, 0]
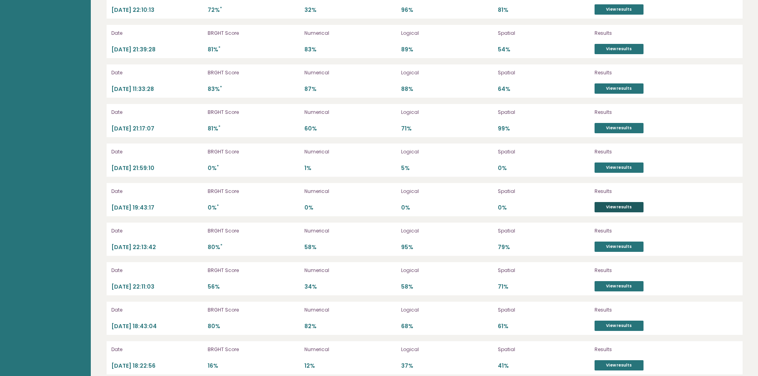
click at [625, 202] on link "View results" at bounding box center [619, 207] width 49 height 10
